Goal: Task Accomplishment & Management: Manage account settings

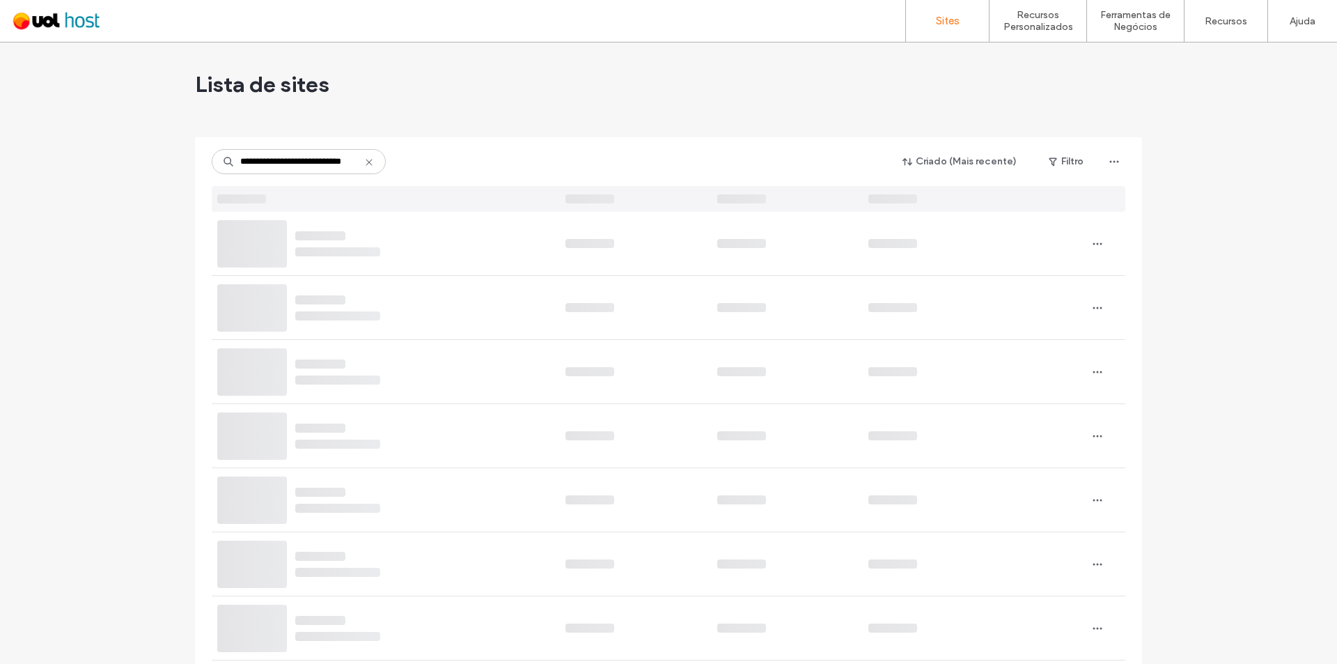
scroll to position [0, 24]
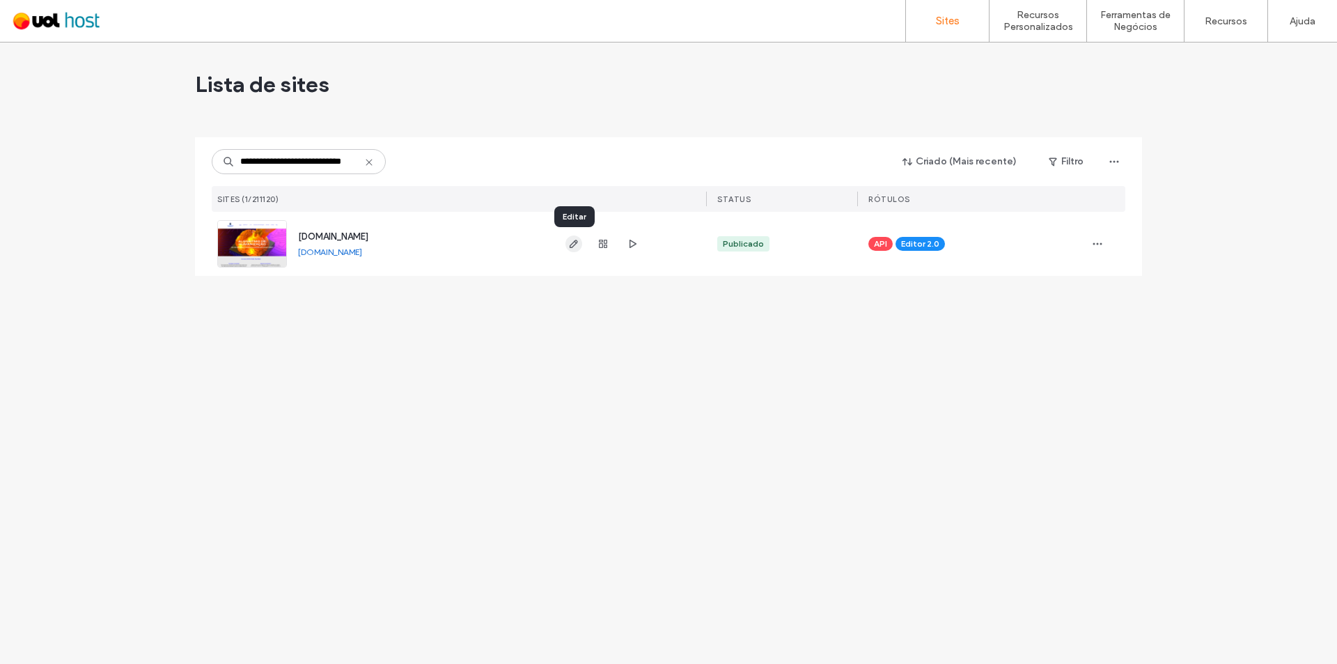
type input "**********"
click at [572, 245] on icon "button" at bounding box center [573, 243] width 11 height 11
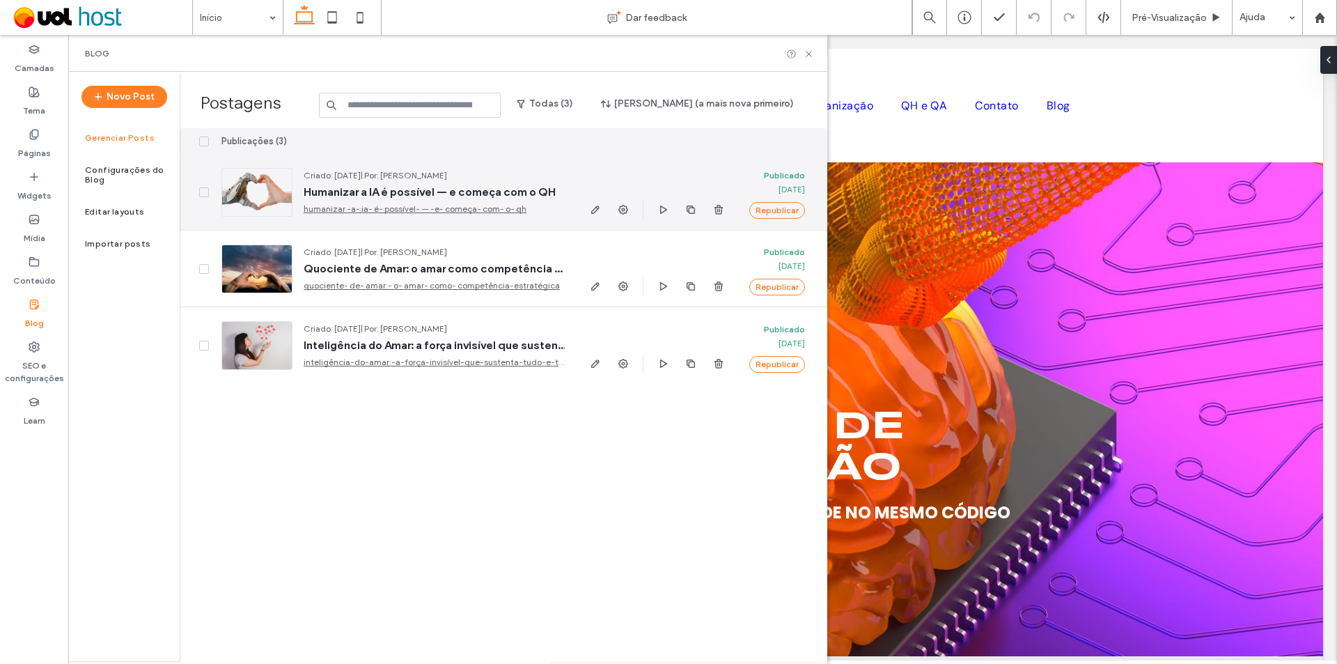
click at [443, 207] on link "humanizar -a- ia- é- possível- — -e- começa- com- o- qh" at bounding box center [434, 209] width 261 height 14
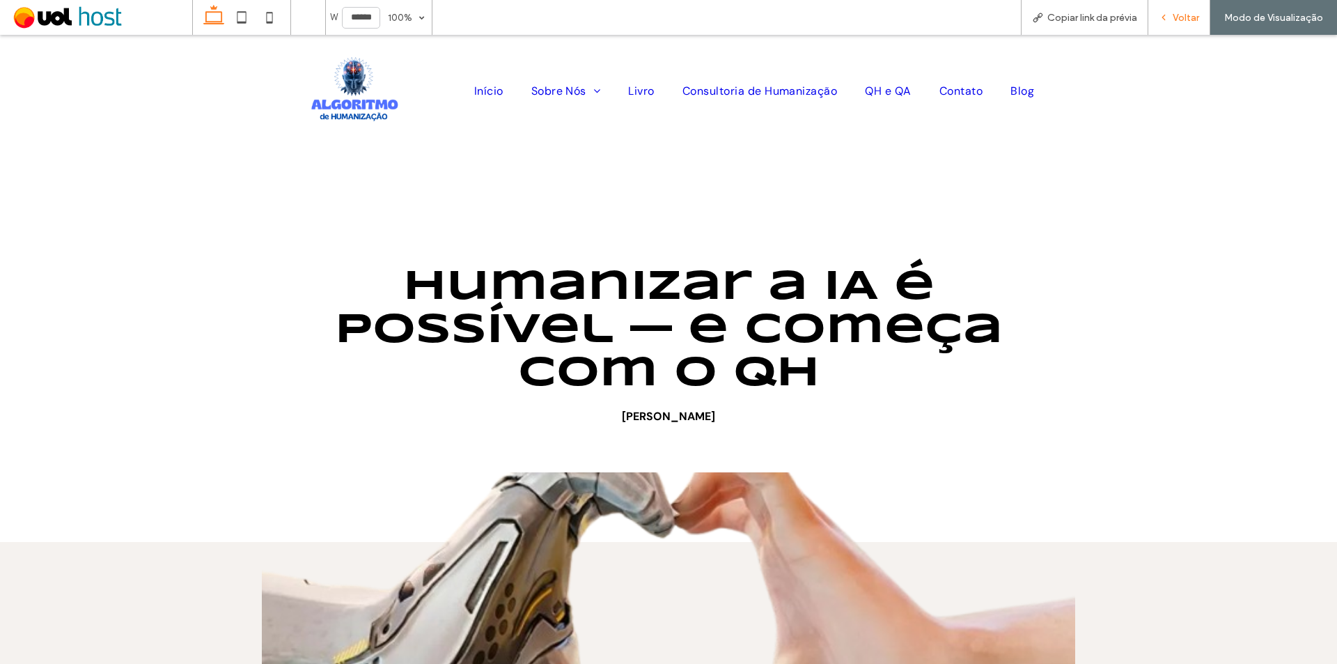
drag, startPoint x: 1169, startPoint y: 15, endPoint x: 1037, endPoint y: 26, distance: 132.8
click at [1168, 15] on icon at bounding box center [1164, 18] width 10 height 10
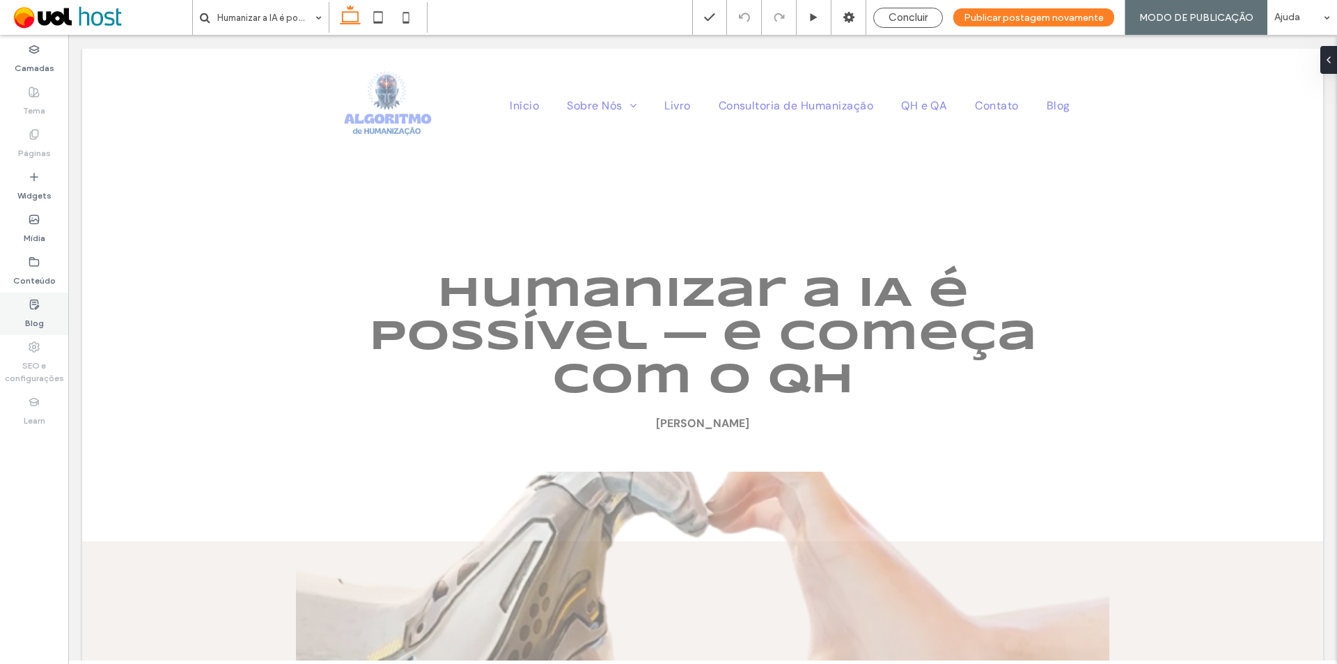
click at [29, 315] on label "Blog" at bounding box center [34, 319] width 19 height 19
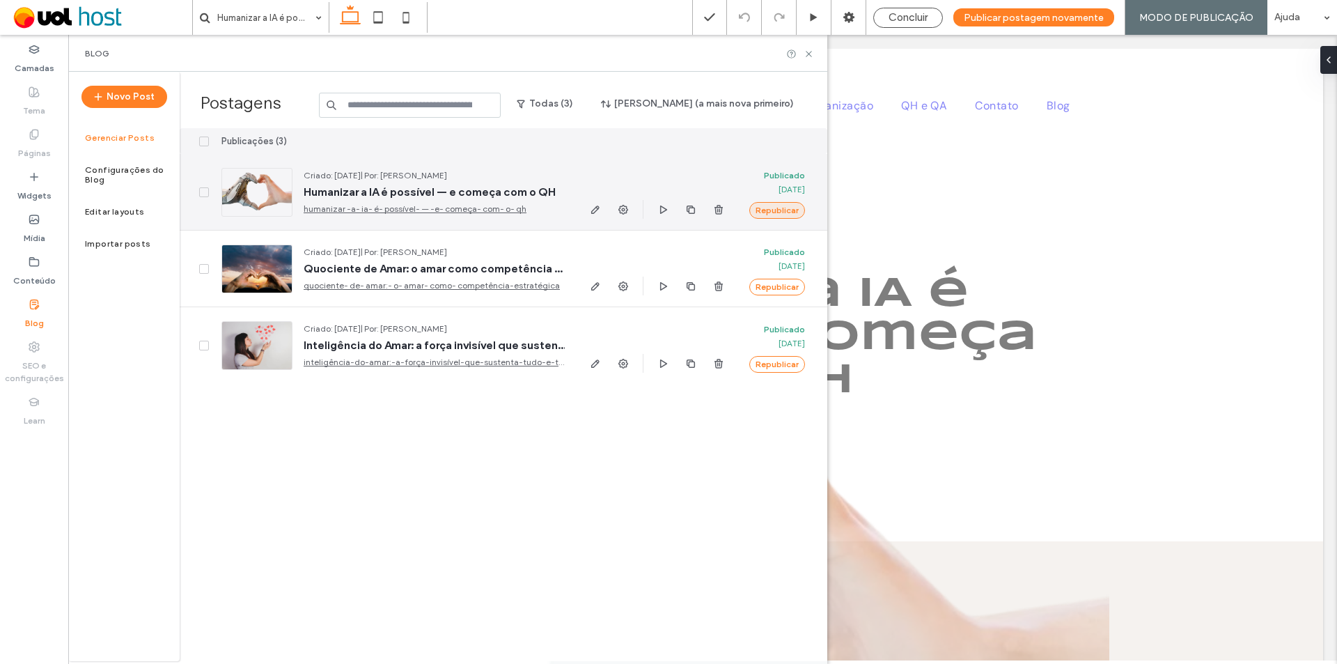
click at [790, 210] on button "Republicar" at bounding box center [777, 210] width 56 height 17
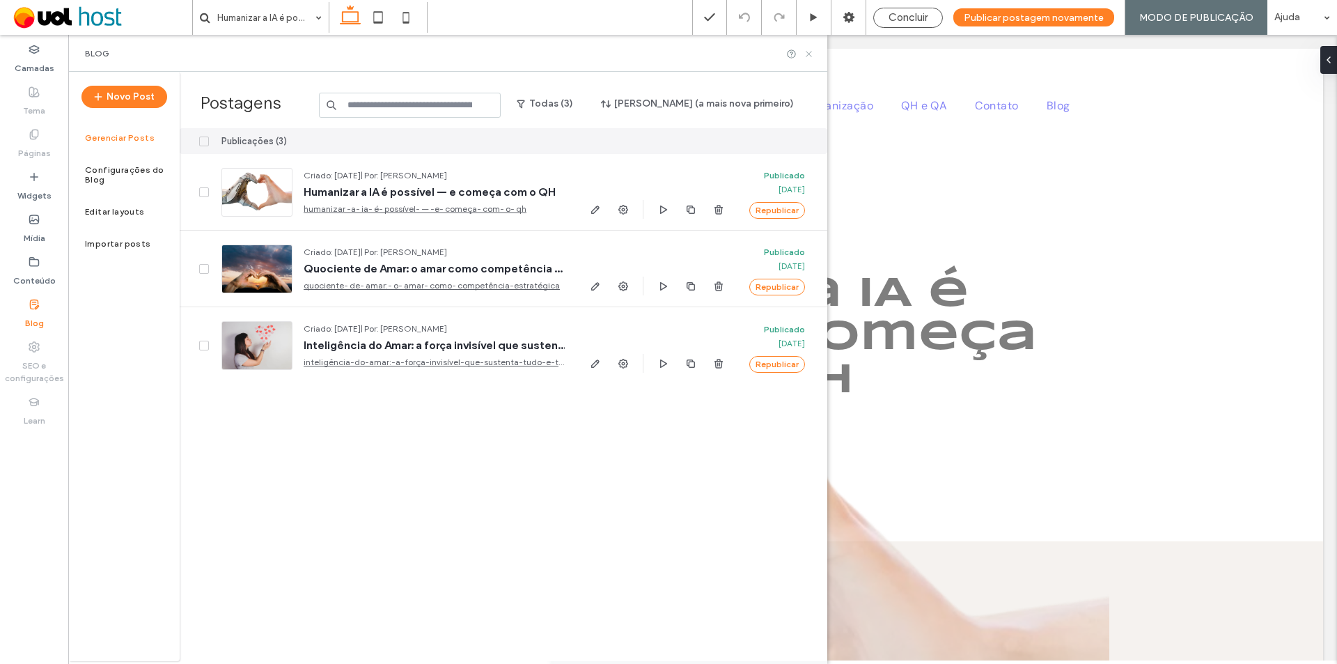
click at [809, 53] on use at bounding box center [809, 54] width 6 height 6
